Goal: Check status: Check status

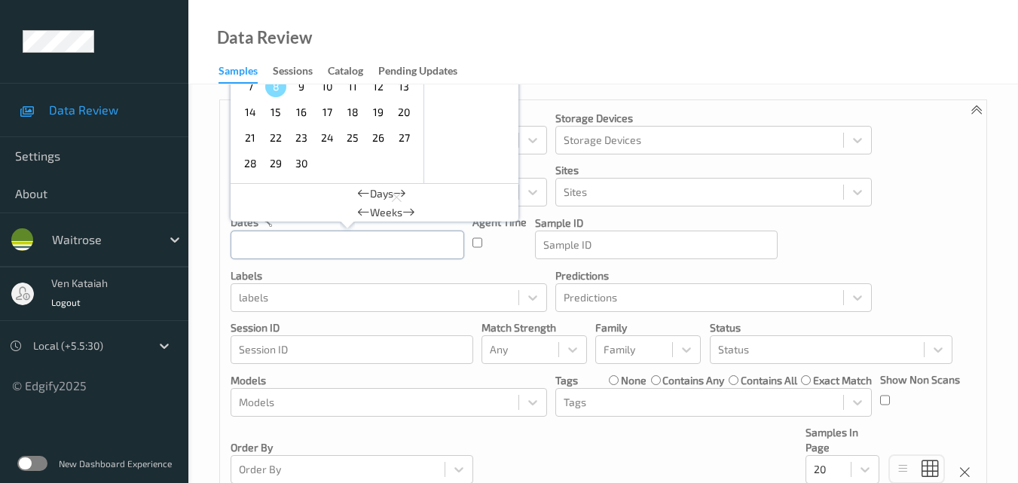
click at [280, 248] on input "text" at bounding box center [348, 245] width 234 height 29
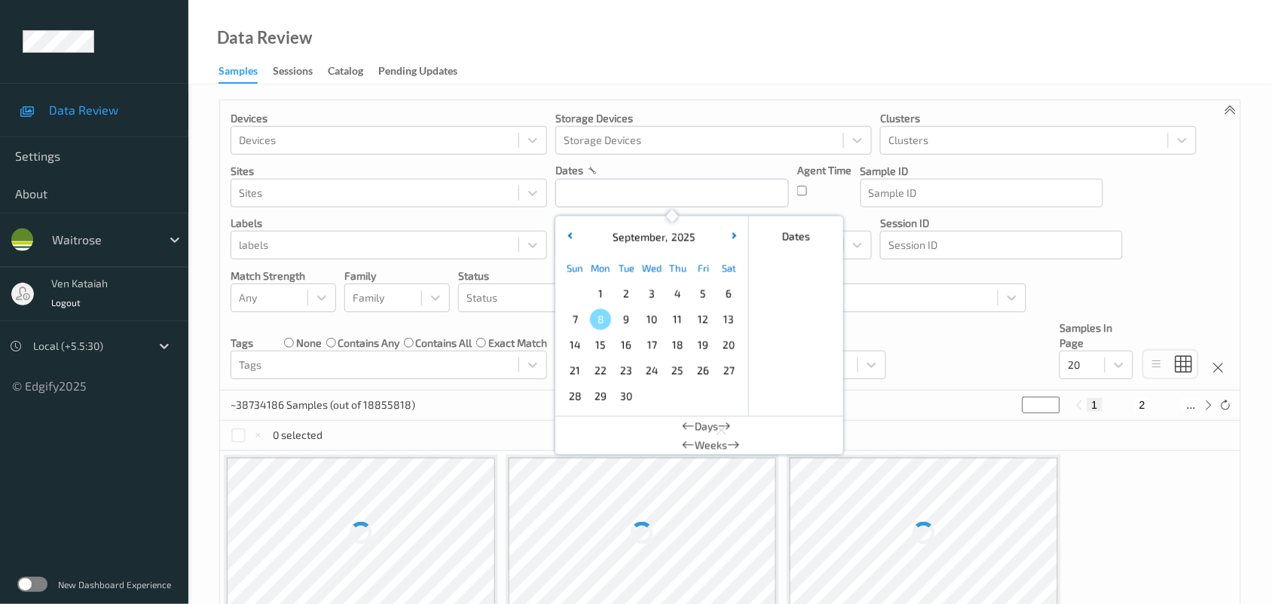
click at [706, 295] on span "5" at bounding box center [703, 293] width 21 height 21
click at [698, 292] on span "5" at bounding box center [703, 293] width 21 height 21
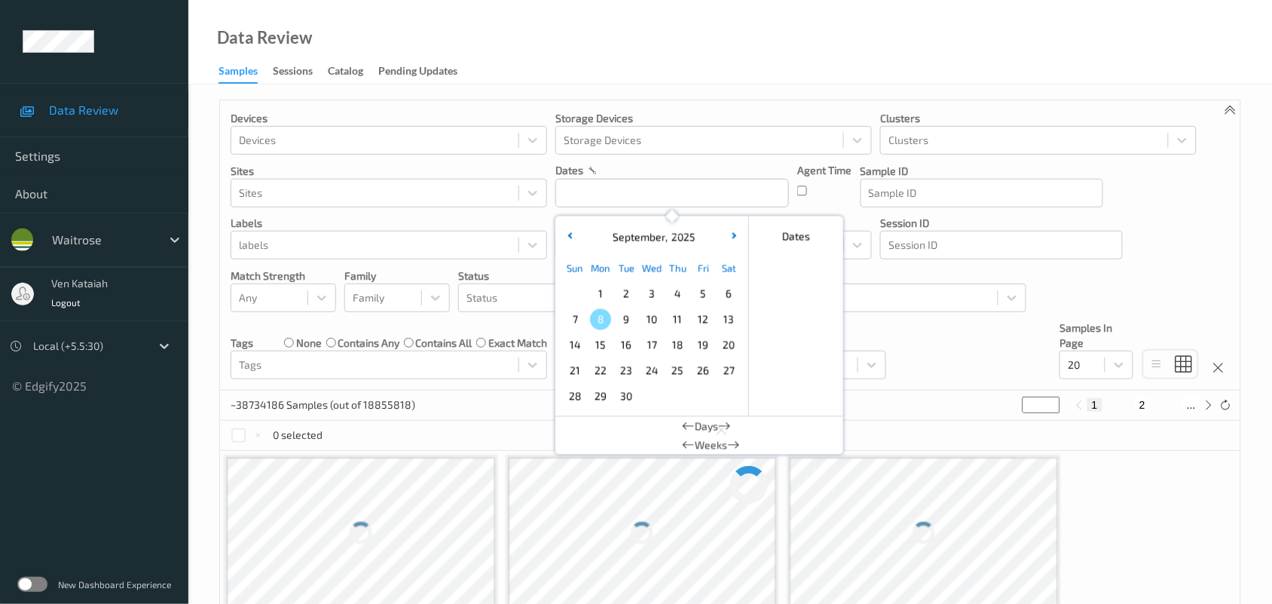
click at [935, 344] on div "Devices Devices Storage Devices Storage Devices Clusters Clusters Sites Sites d…" at bounding box center [730, 245] width 1021 height 290
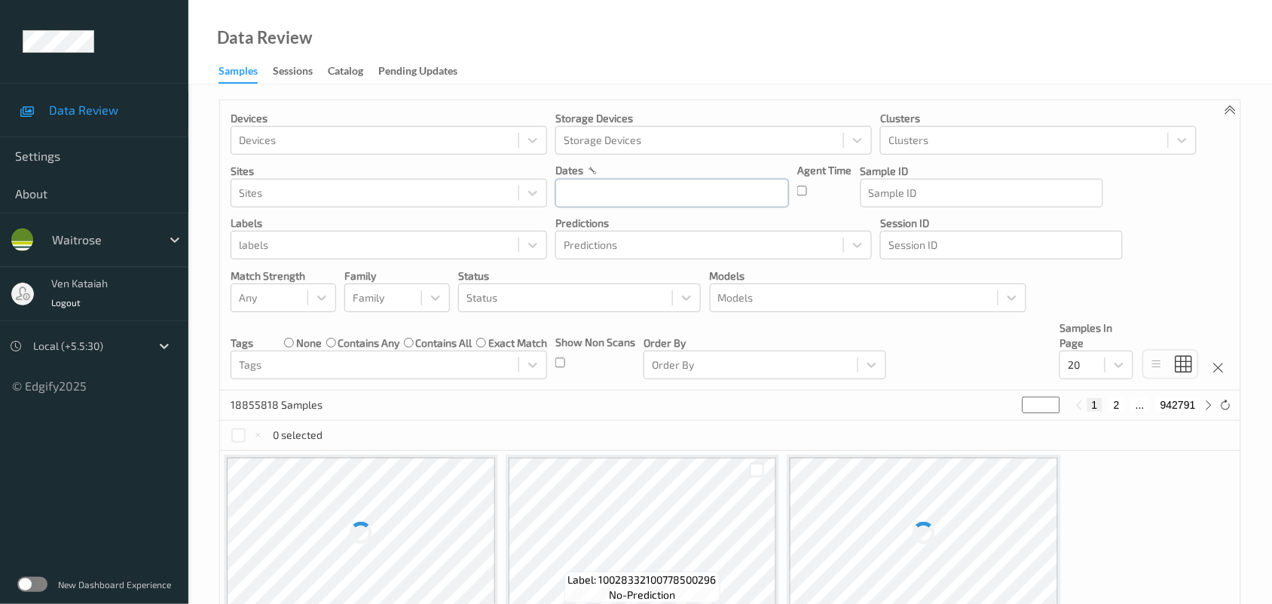
click at [690, 193] on input "text" at bounding box center [673, 193] width 234 height 29
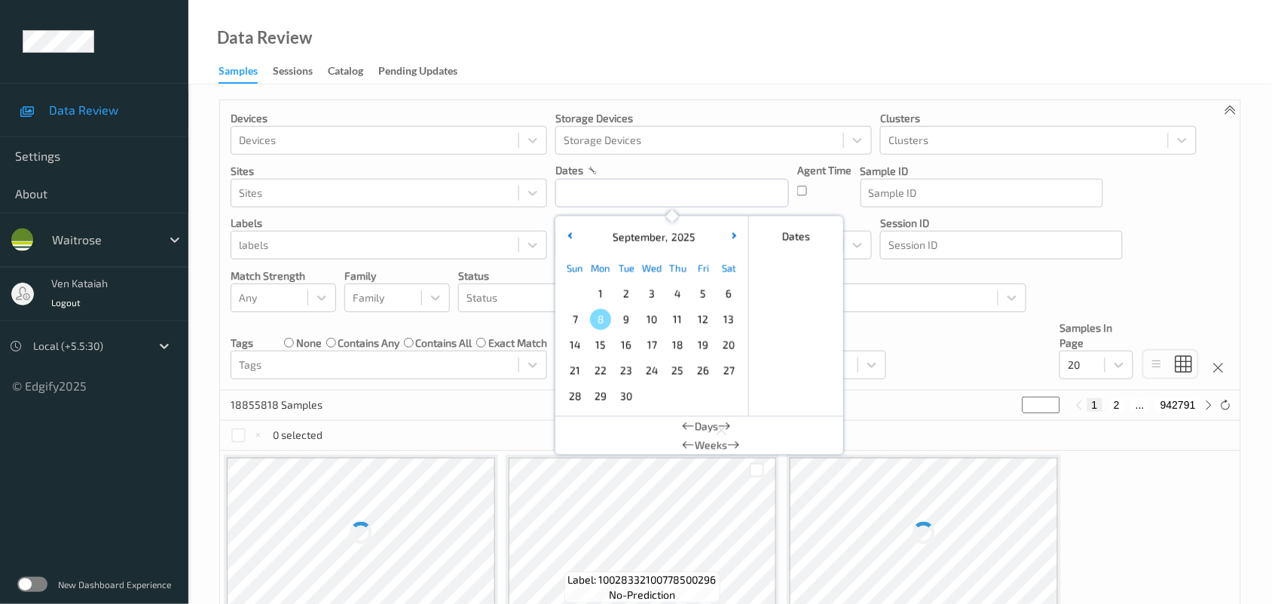
click at [712, 290] on span "5" at bounding box center [703, 293] width 21 height 21
click at [714, 290] on span "5" at bounding box center [703, 293] width 21 height 21
click at [715, 289] on div "5" at bounding box center [703, 294] width 26 height 26
click at [104, 347] on div at bounding box center [88, 346] width 110 height 18
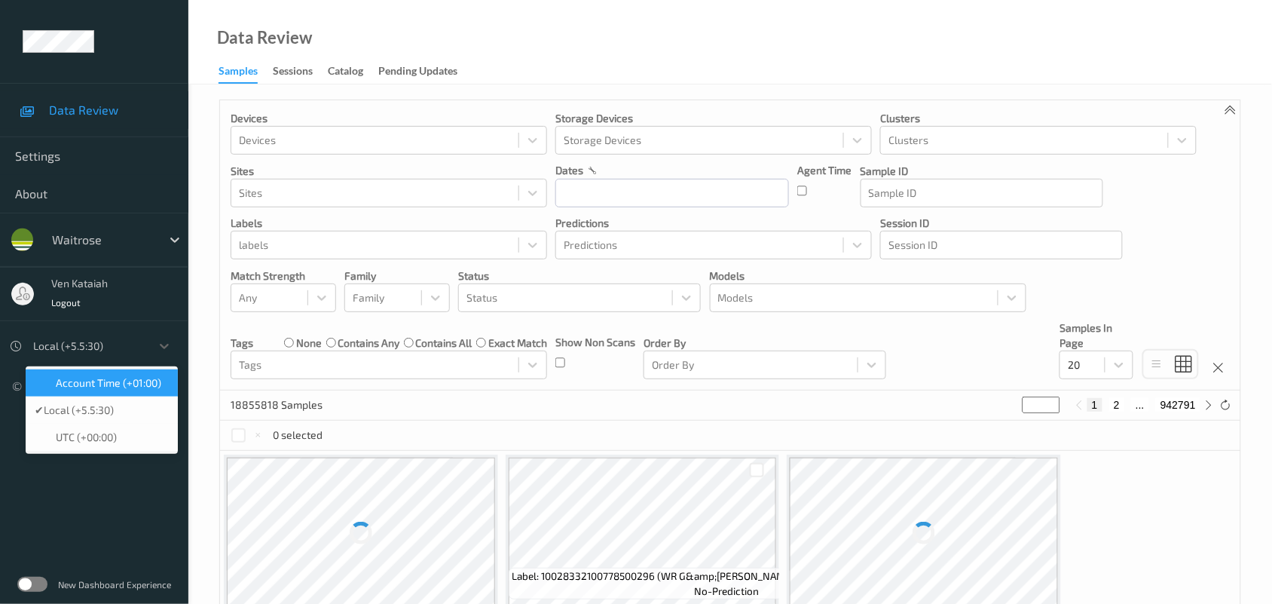
click at [96, 349] on div at bounding box center [88, 346] width 110 height 18
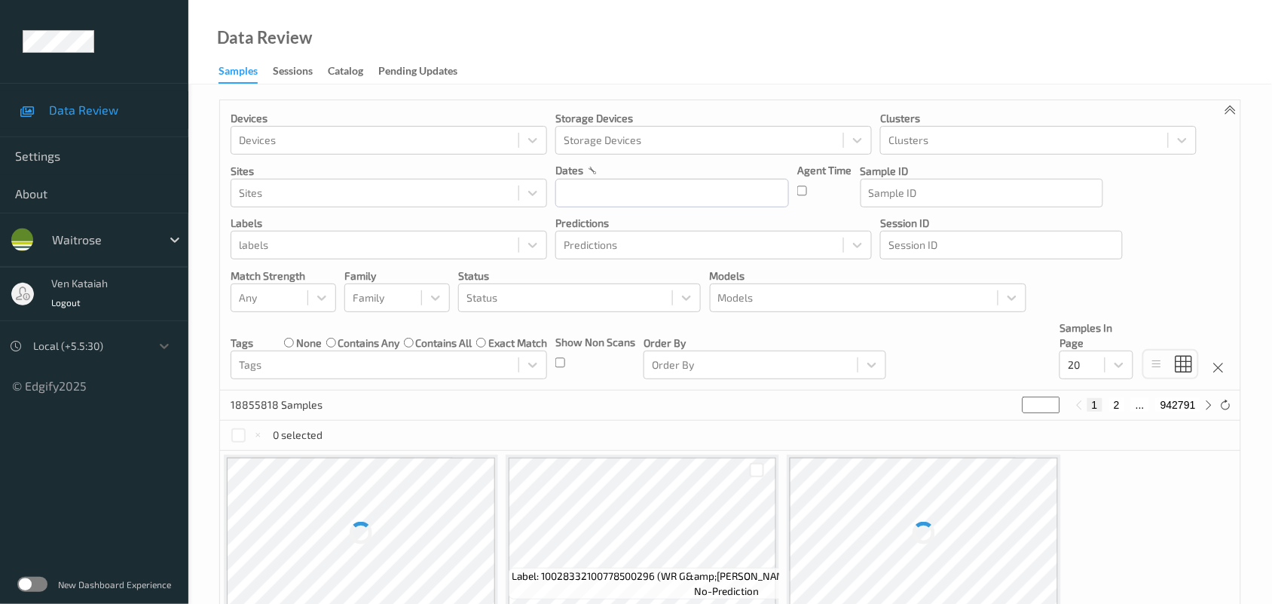
click at [96, 349] on div at bounding box center [88, 346] width 110 height 18
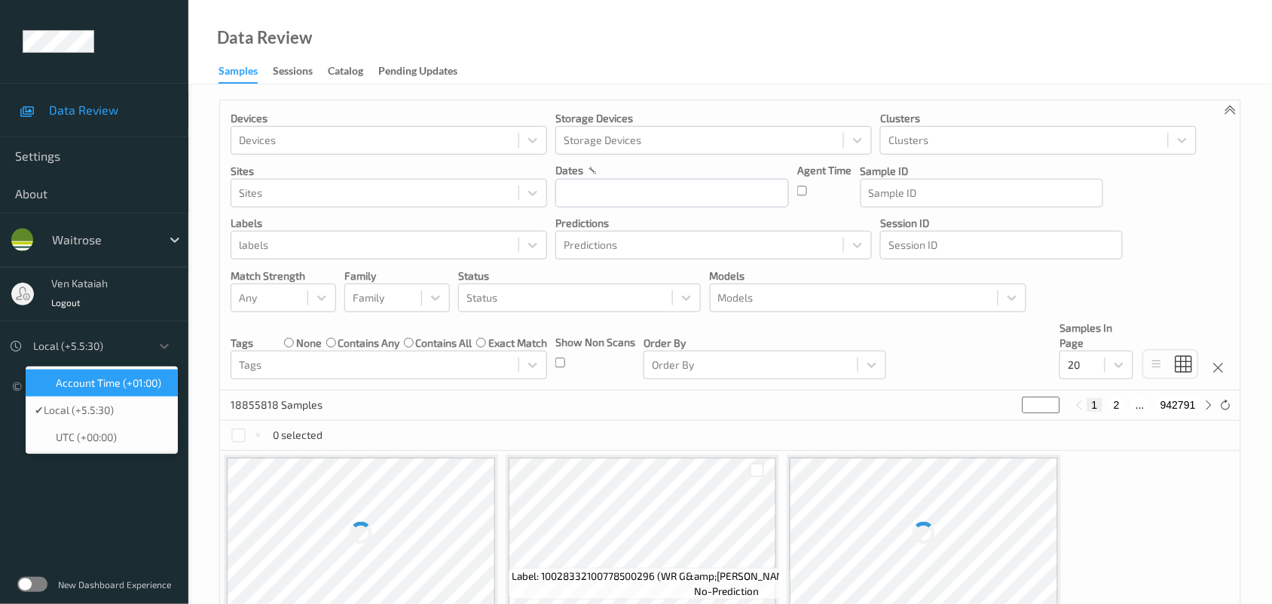
click at [113, 384] on span "Account Time (+01:00)" at bounding box center [109, 382] width 106 height 15
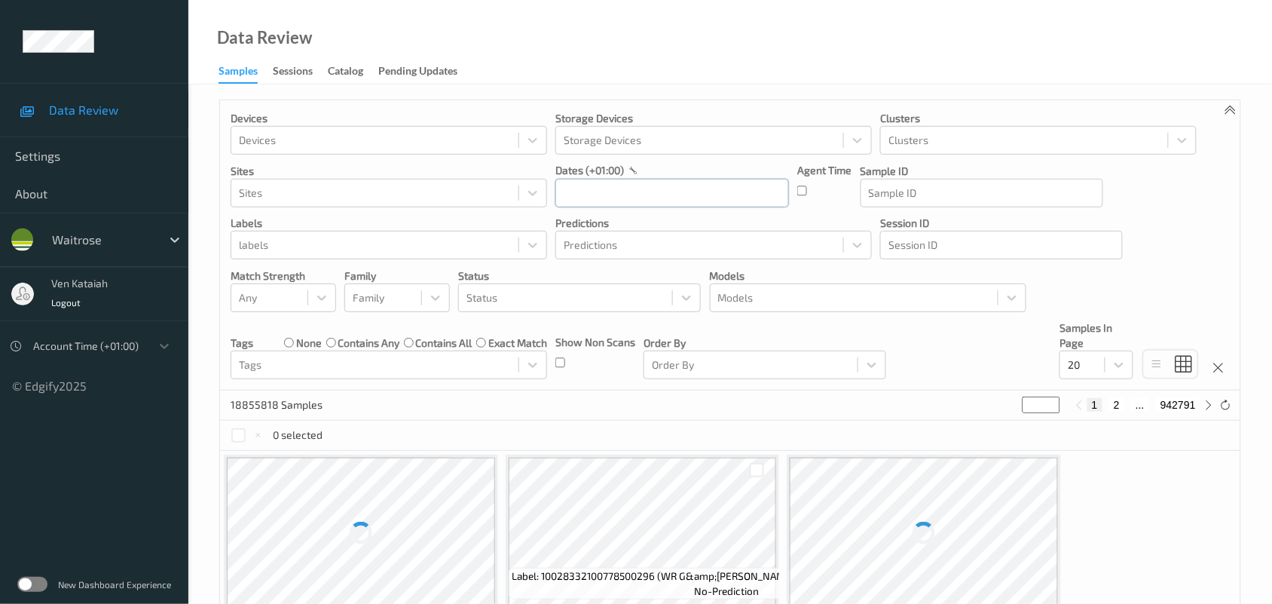
click at [605, 200] on input "text" at bounding box center [673, 193] width 234 height 29
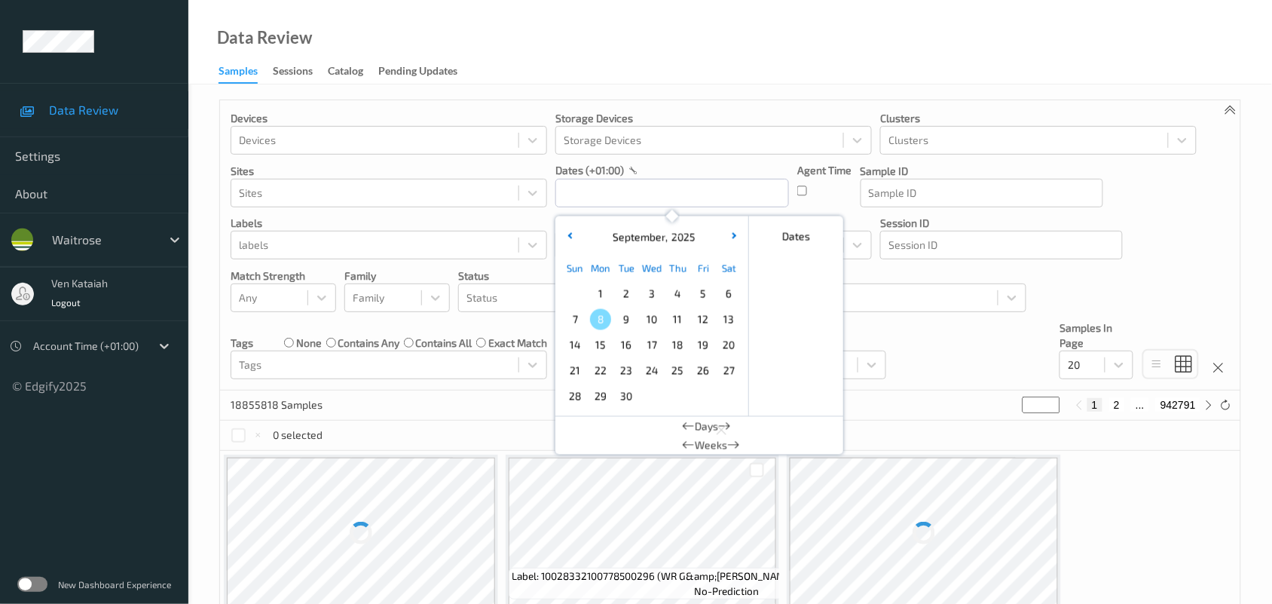
click at [703, 292] on span "5" at bounding box center [703, 293] width 21 height 21
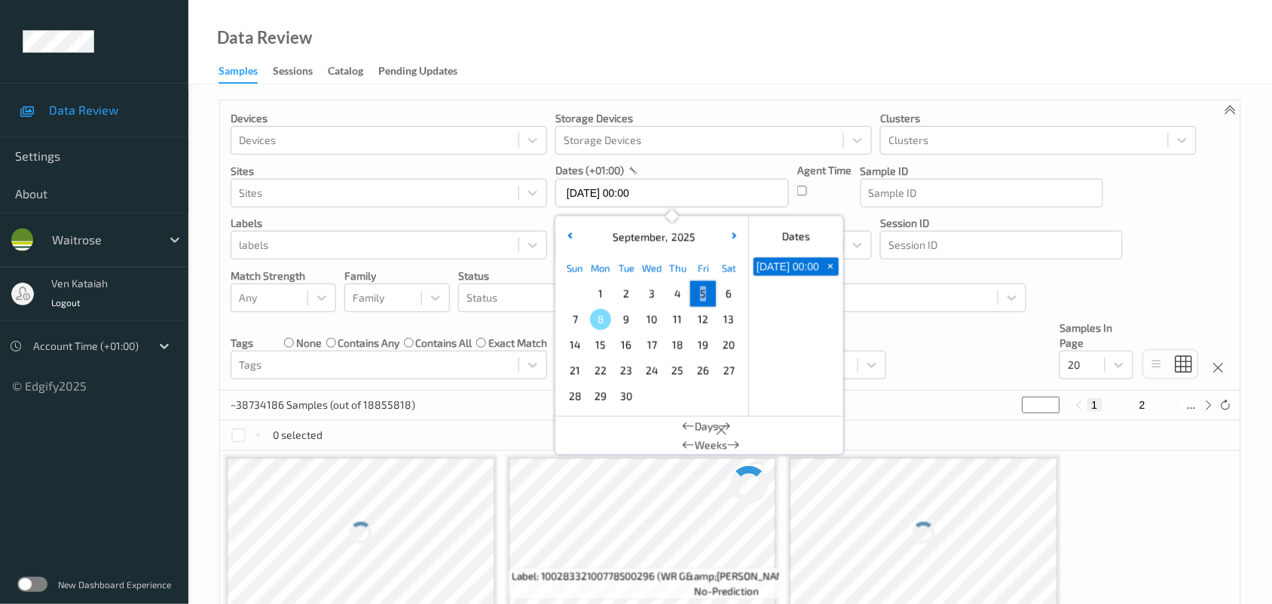
click at [703, 292] on span "5" at bounding box center [703, 293] width 21 height 21
type input "[DATE] 00:00 -> [DATE] 23:59"
click at [894, 354] on div "Devices Devices Storage Devices Storage Devices Clusters Clusters Sites Sites d…" at bounding box center [730, 245] width 1021 height 290
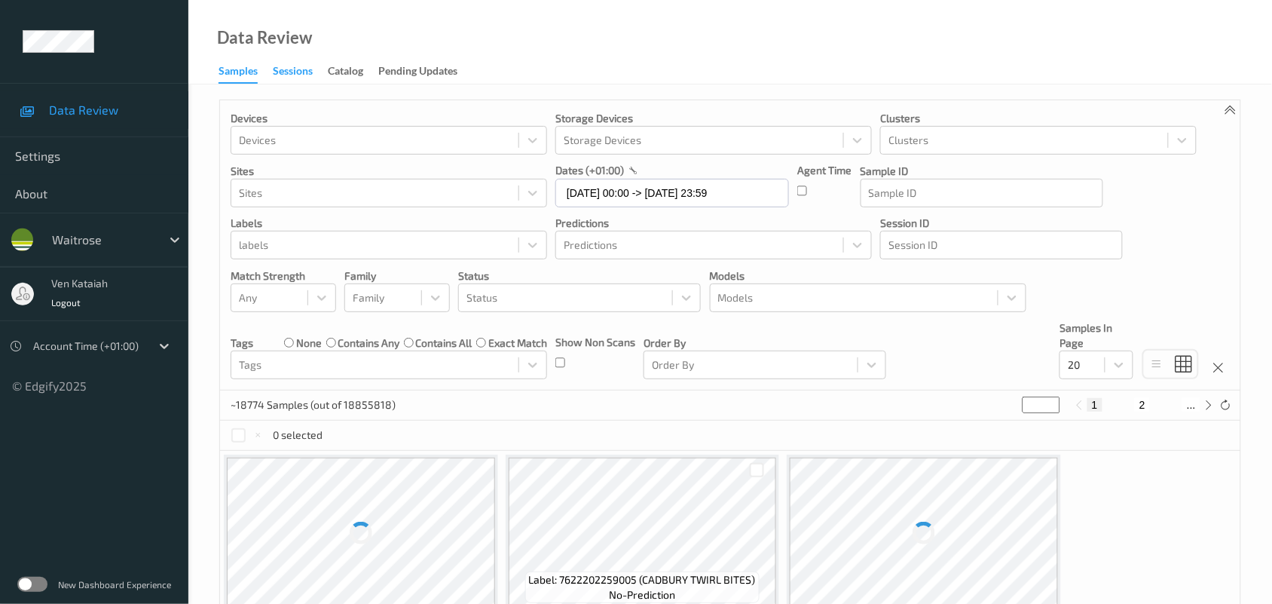
click at [303, 73] on div "Sessions" at bounding box center [293, 72] width 40 height 19
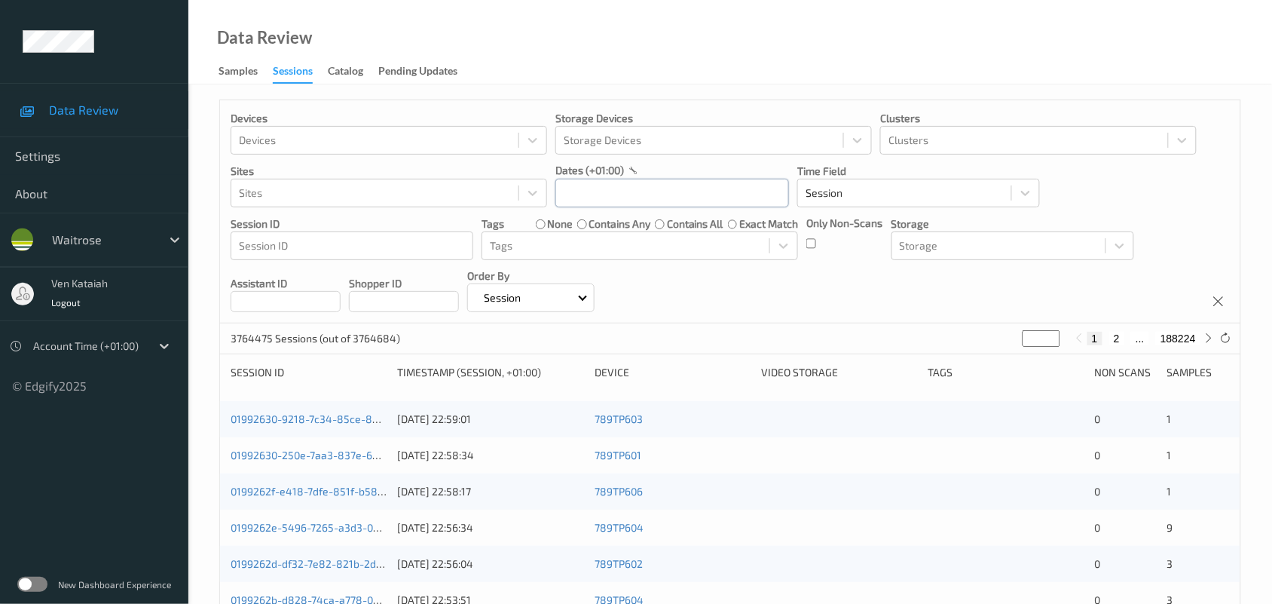
click at [608, 201] on input "text" at bounding box center [673, 193] width 234 height 29
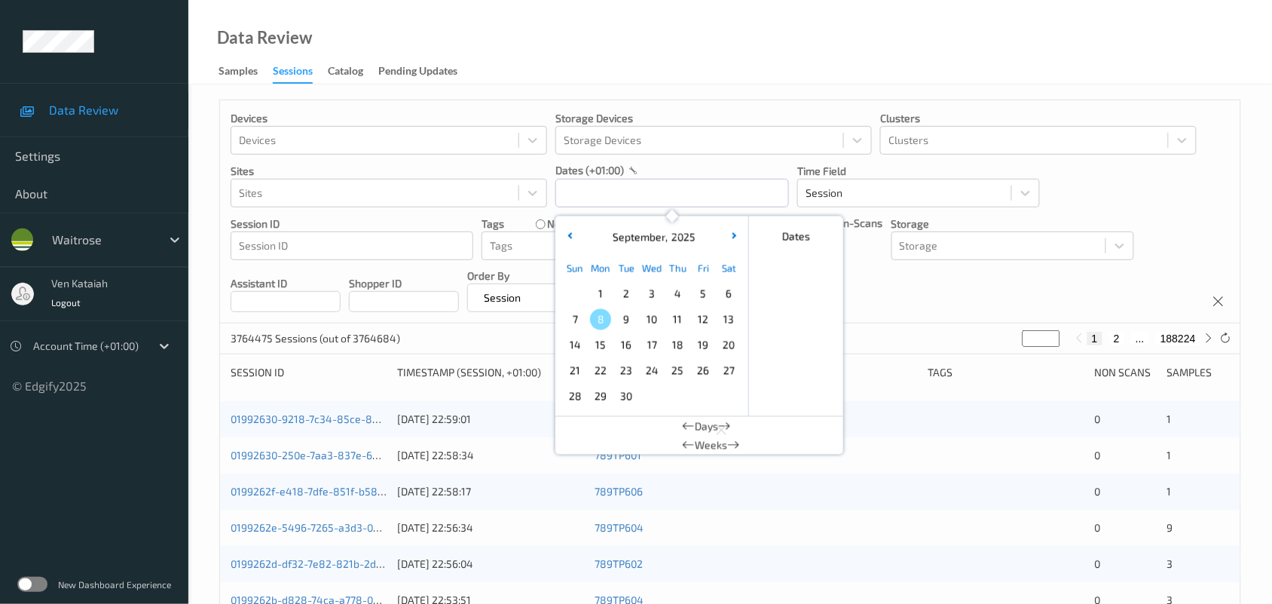
click at [703, 302] on span "5" at bounding box center [703, 293] width 21 height 21
type input "[DATE] 00:00 -> [DATE] 23:59"
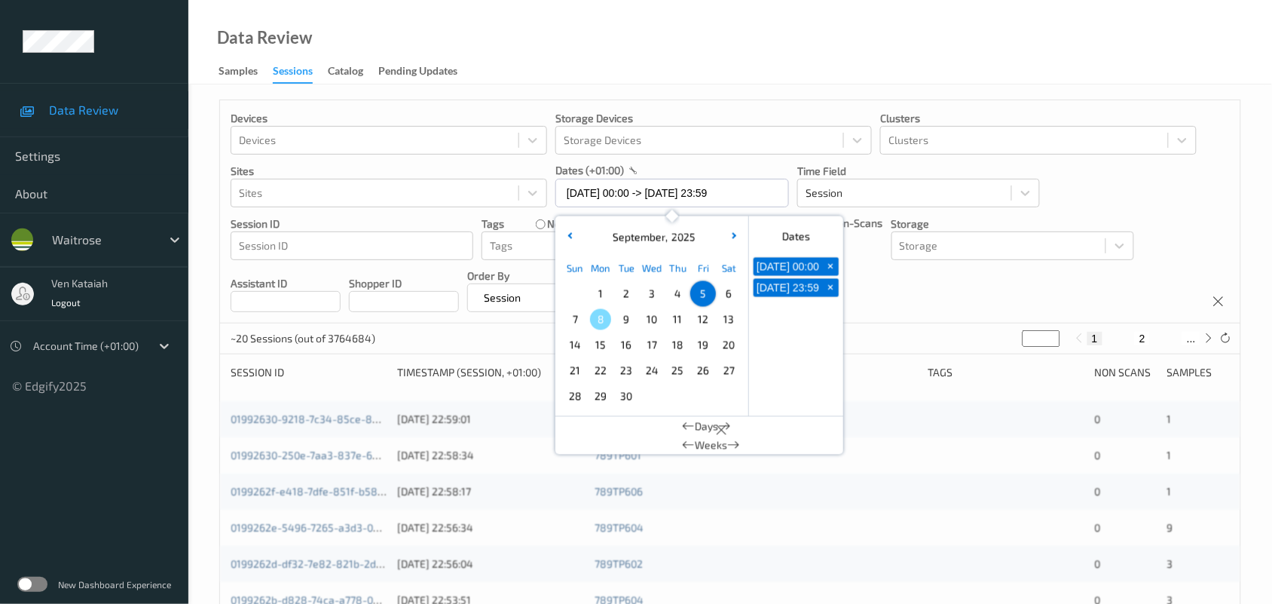
click at [905, 412] on div at bounding box center [839, 419] width 156 height 15
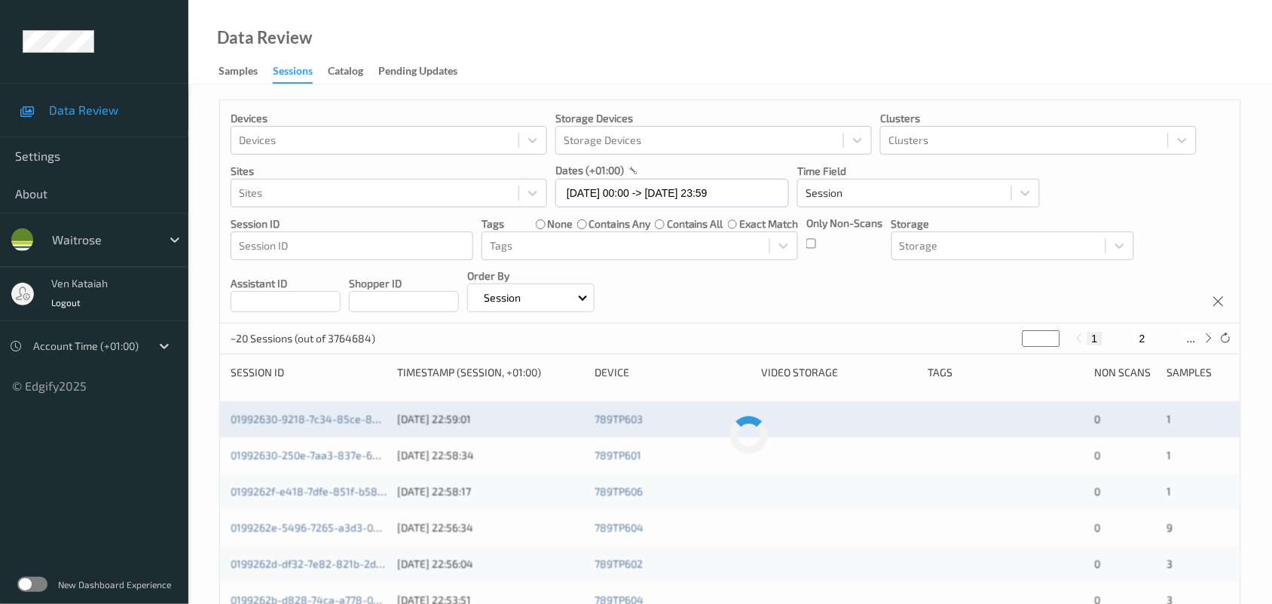
drag, startPoint x: 1036, startPoint y: 334, endPoint x: 1010, endPoint y: 339, distance: 26.9
click at [1010, 339] on div "~20 Sessions (out of 3764684) * 1 2 ..." at bounding box center [730, 338] width 1021 height 30
type input "**"
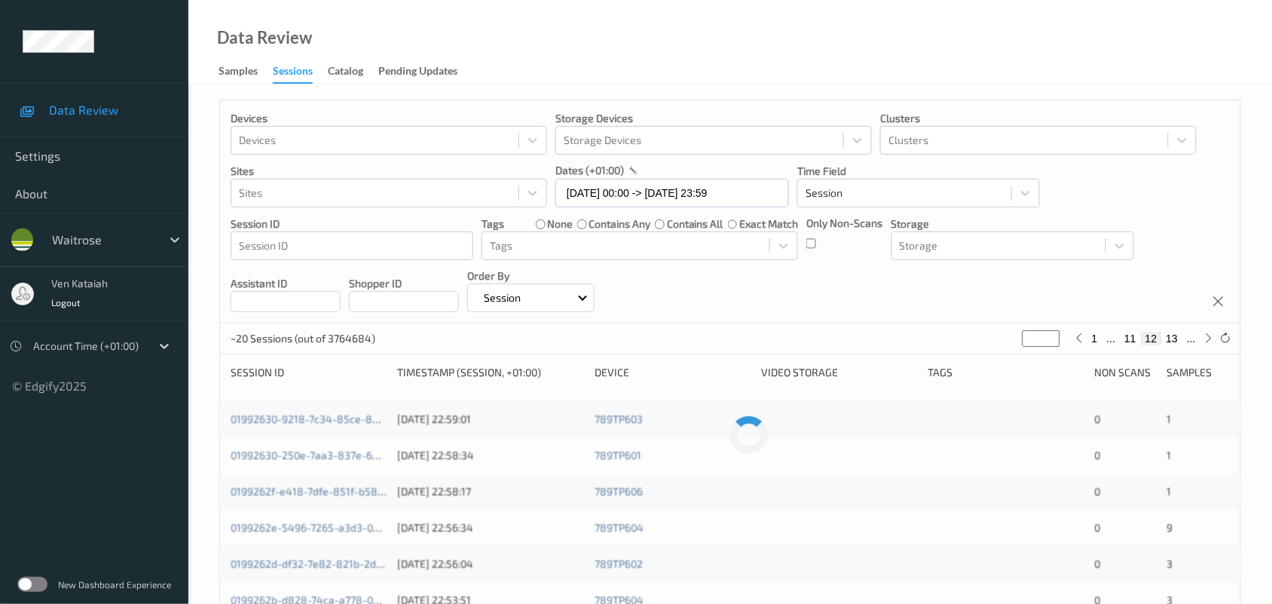
type input "**"
click at [951, 295] on div "Devices Devices Storage Devices Storage Devices Clusters Clusters Sites Sites d…" at bounding box center [730, 211] width 1021 height 223
